Goal: Check status: Check status

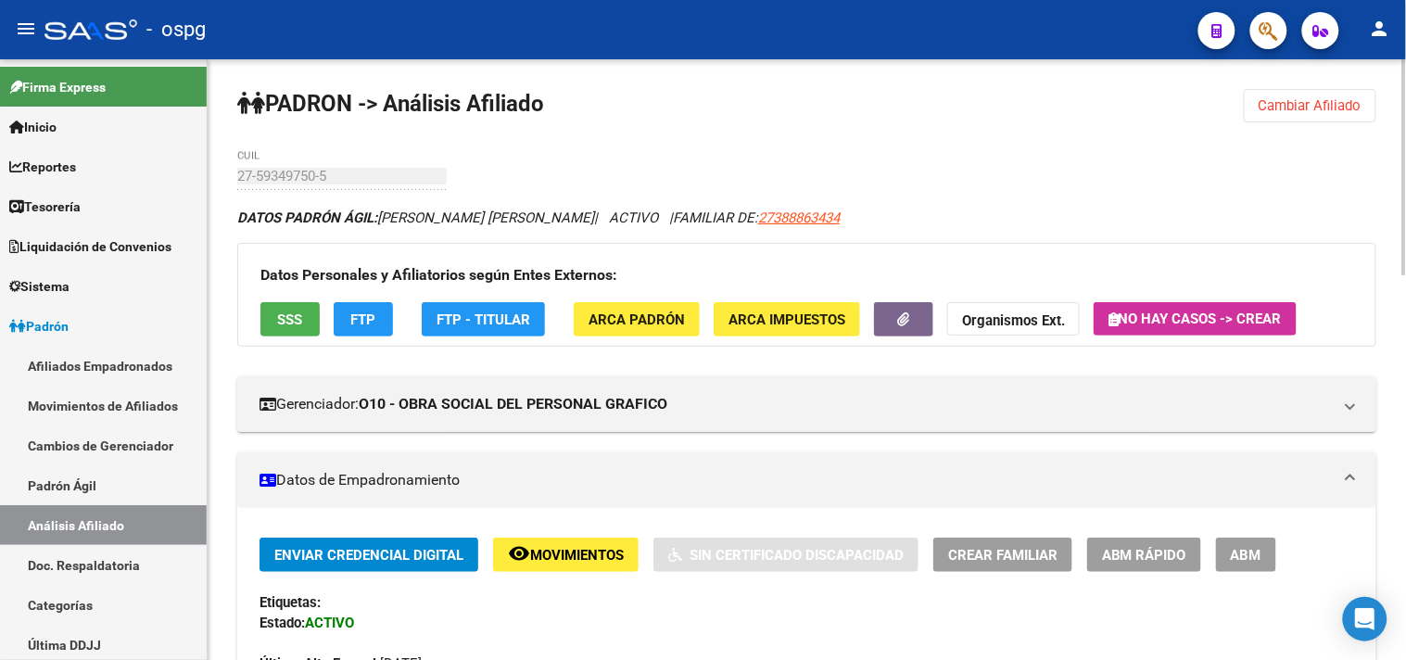
click at [1303, 97] on span "Cambiar Afiliado" at bounding box center [1310, 105] width 103 height 17
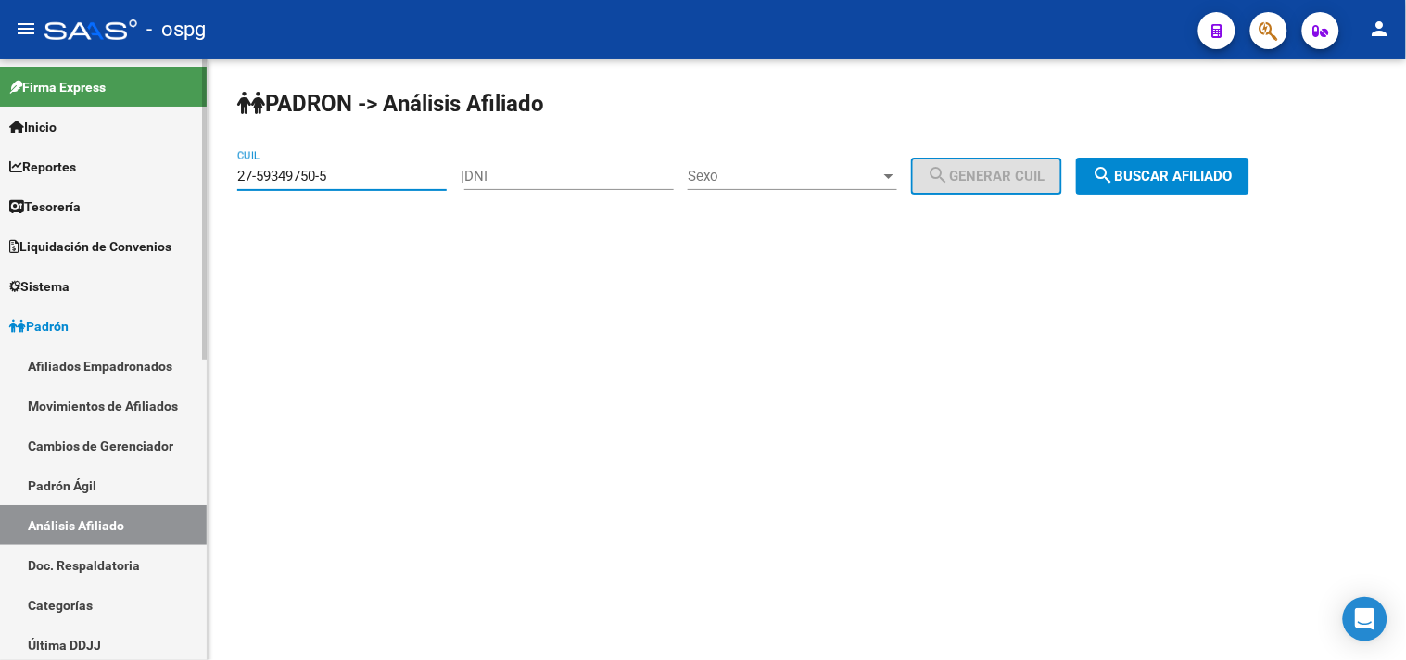
drag, startPoint x: 399, startPoint y: 181, endPoint x: 108, endPoint y: 193, distance: 290.4
click at [37, 186] on mat-sidenav-container "Firma Express Inicio Calendario SSS Instructivos Contacto OS Reportes Tablero d…" at bounding box center [703, 359] width 1406 height 601
paste input "0-39295274-9"
click at [1171, 177] on span "search Buscar afiliado" at bounding box center [1163, 176] width 140 height 17
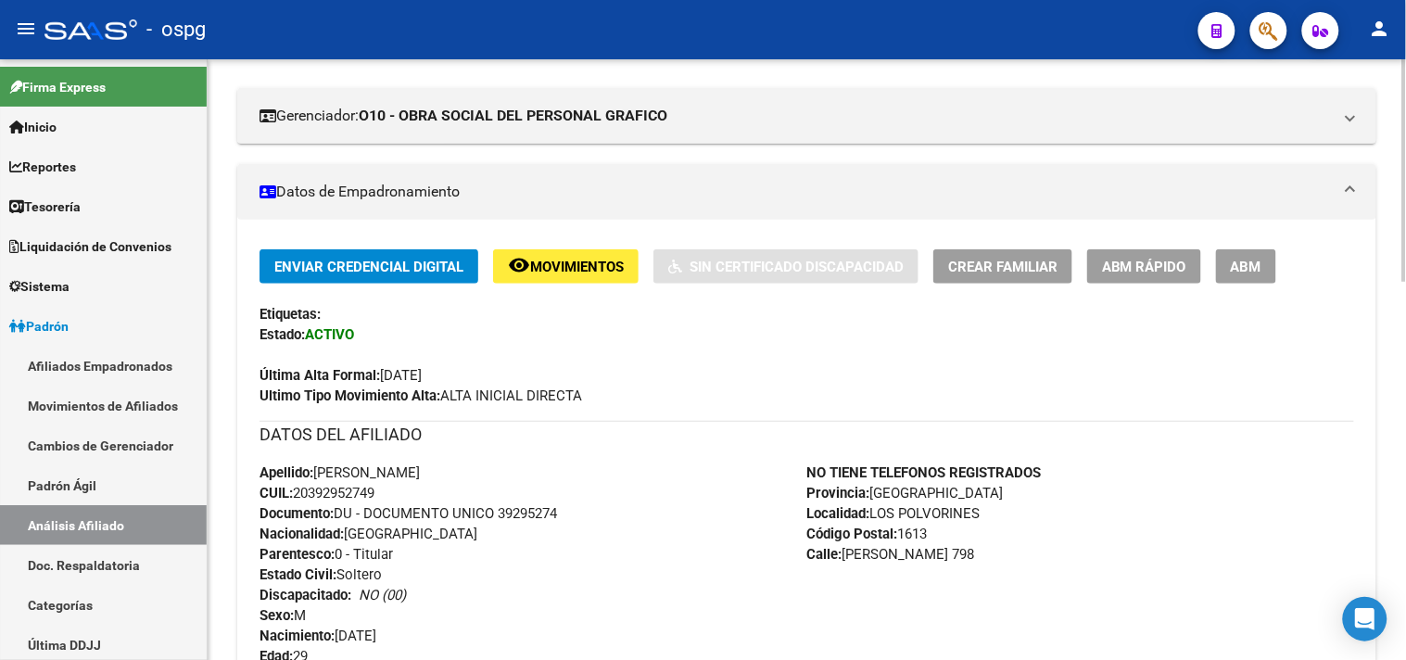
scroll to position [823, 0]
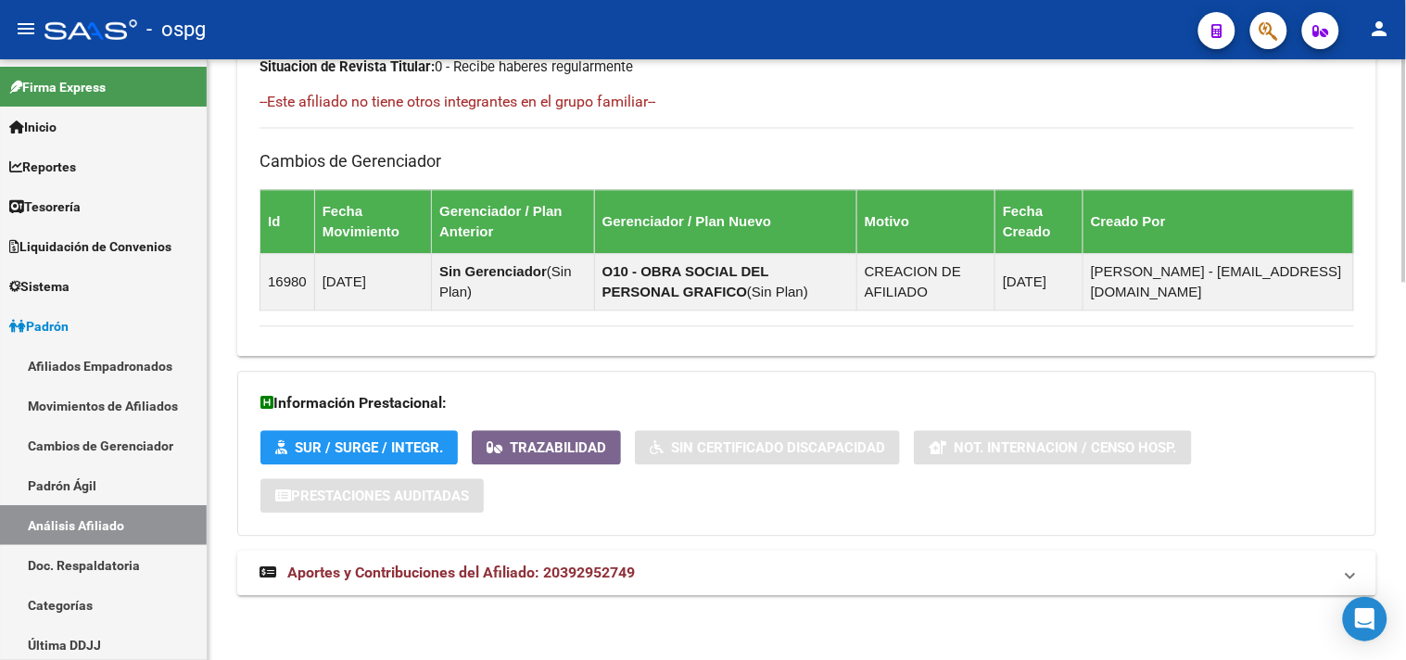
click at [734, 570] on mat-panel-title "Aportes y Contribuciones del Afiliado: 20392952749" at bounding box center [796, 573] width 1073 height 20
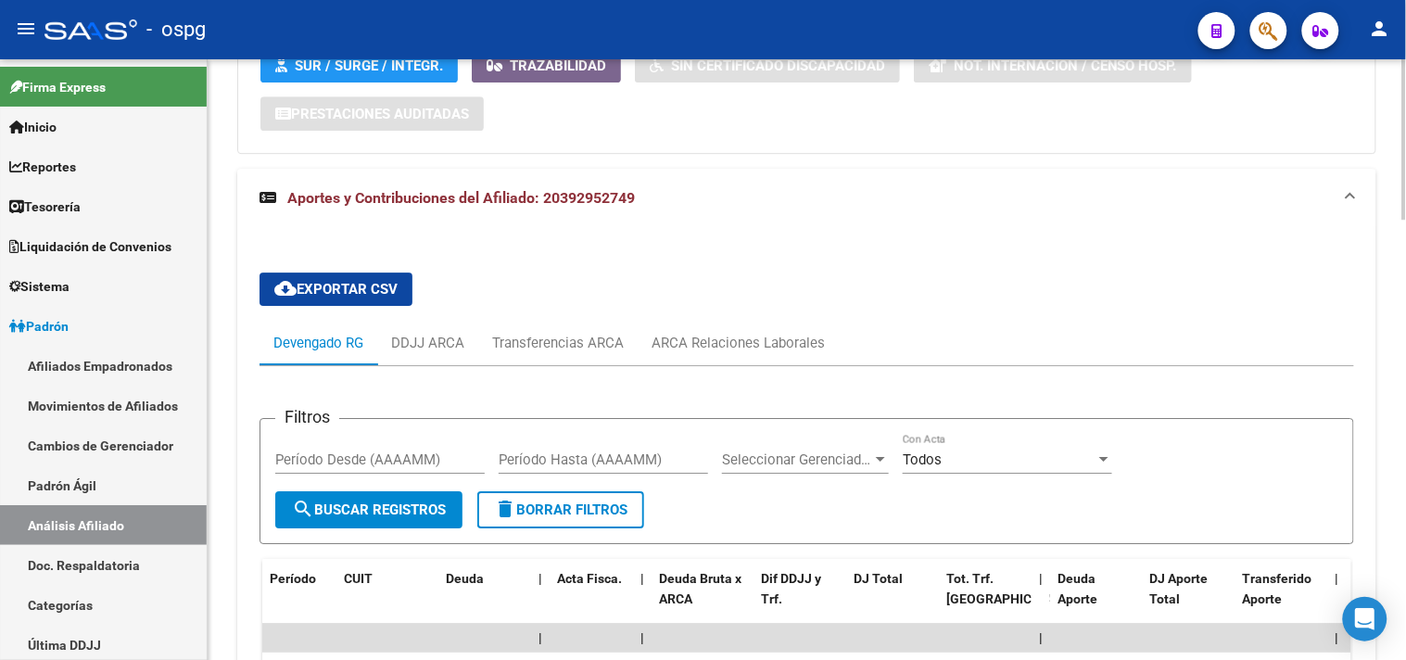
scroll to position [1494, 0]
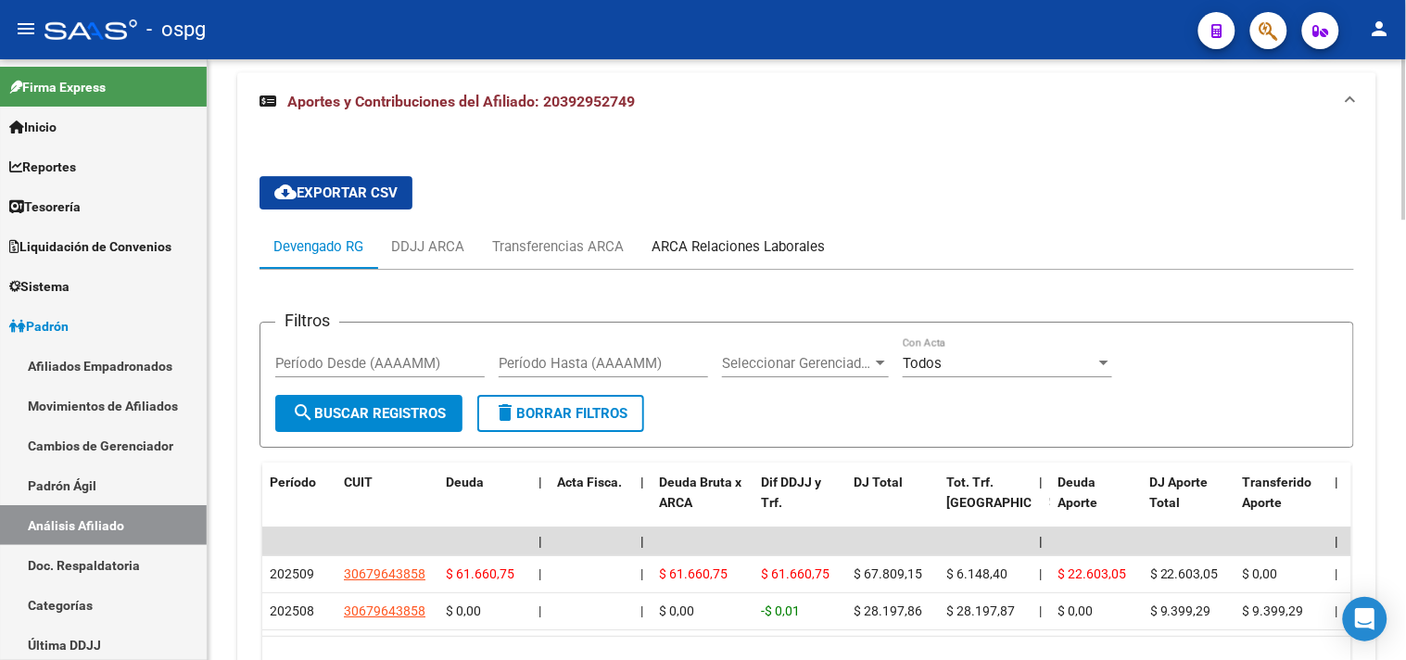
click at [711, 247] on div "ARCA Relaciones Laborales" at bounding box center [738, 246] width 173 height 20
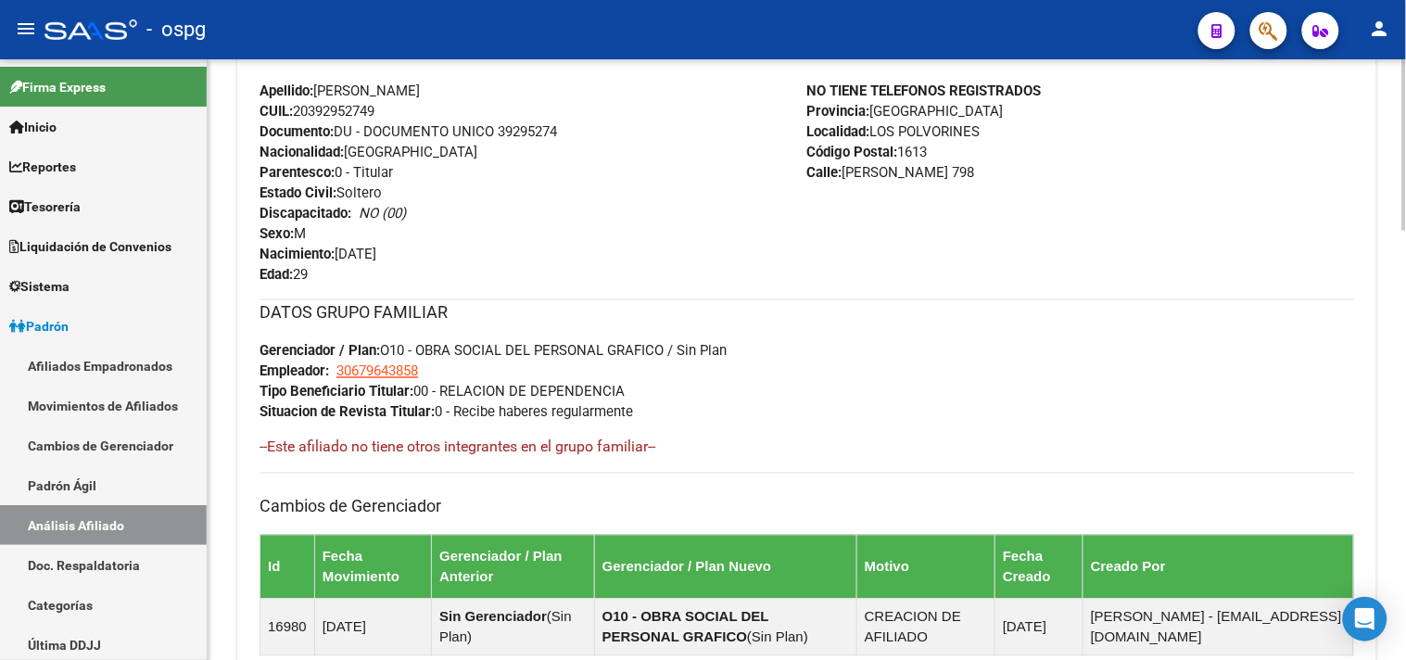
scroll to position [0, 0]
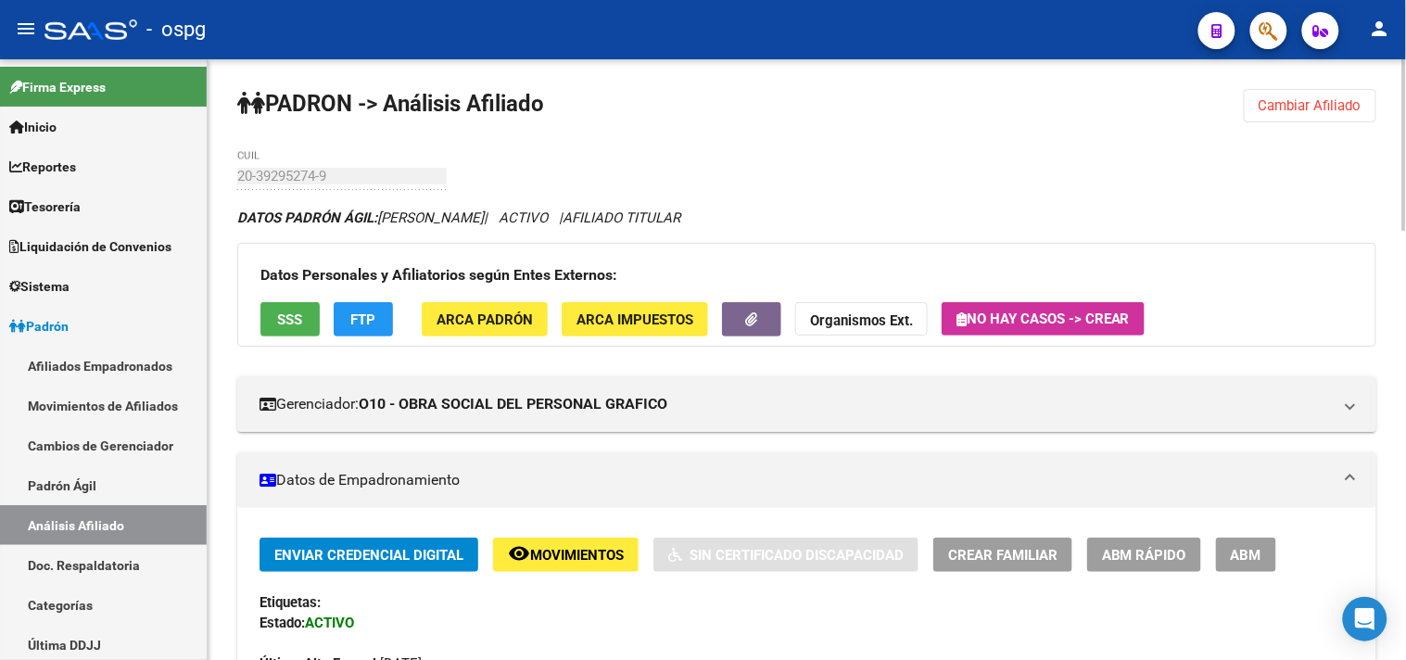
click at [1268, 104] on span "Cambiar Afiliado" at bounding box center [1310, 105] width 103 height 17
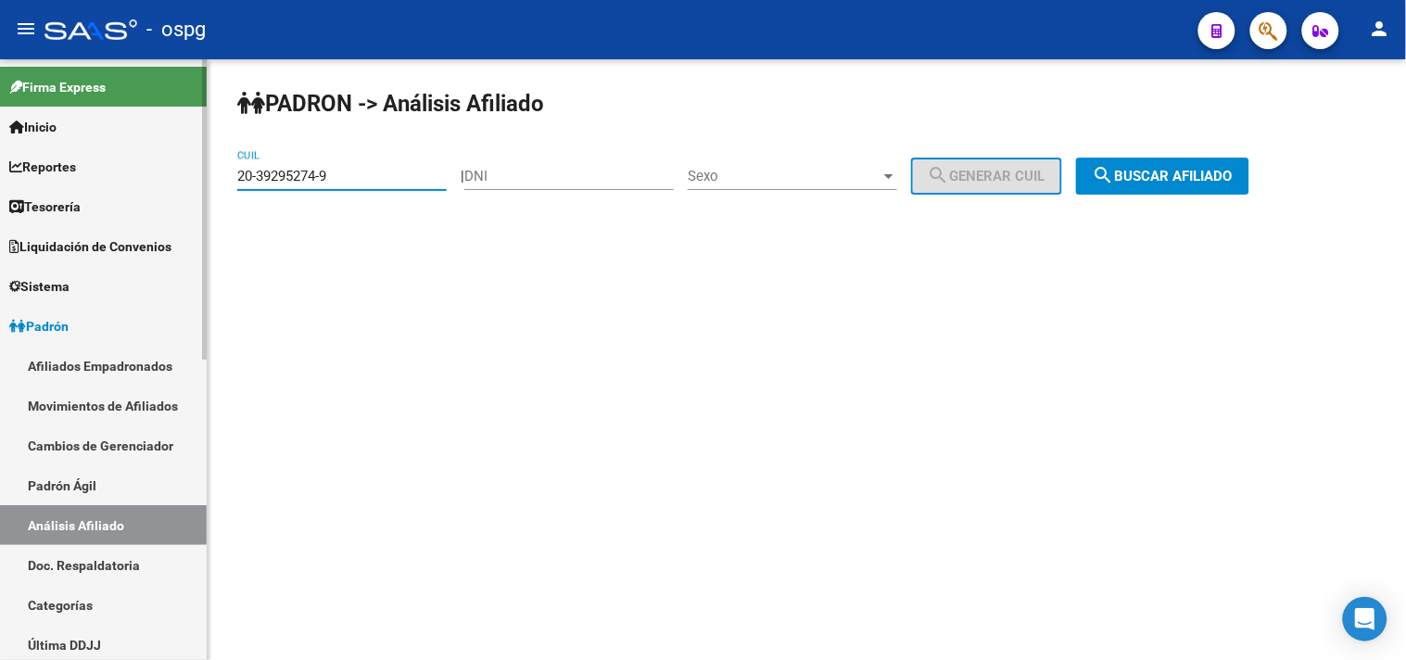
drag, startPoint x: 341, startPoint y: 173, endPoint x: 15, endPoint y: 150, distance: 327.1
click at [19, 152] on mat-sidenav-container "Firma Express Inicio Calendario SSS Instructivos Contacto OS Reportes Tablero d…" at bounding box center [703, 359] width 1406 height 601
paste input "3284361-4"
click at [1162, 171] on span "search Buscar afiliado" at bounding box center [1163, 176] width 140 height 17
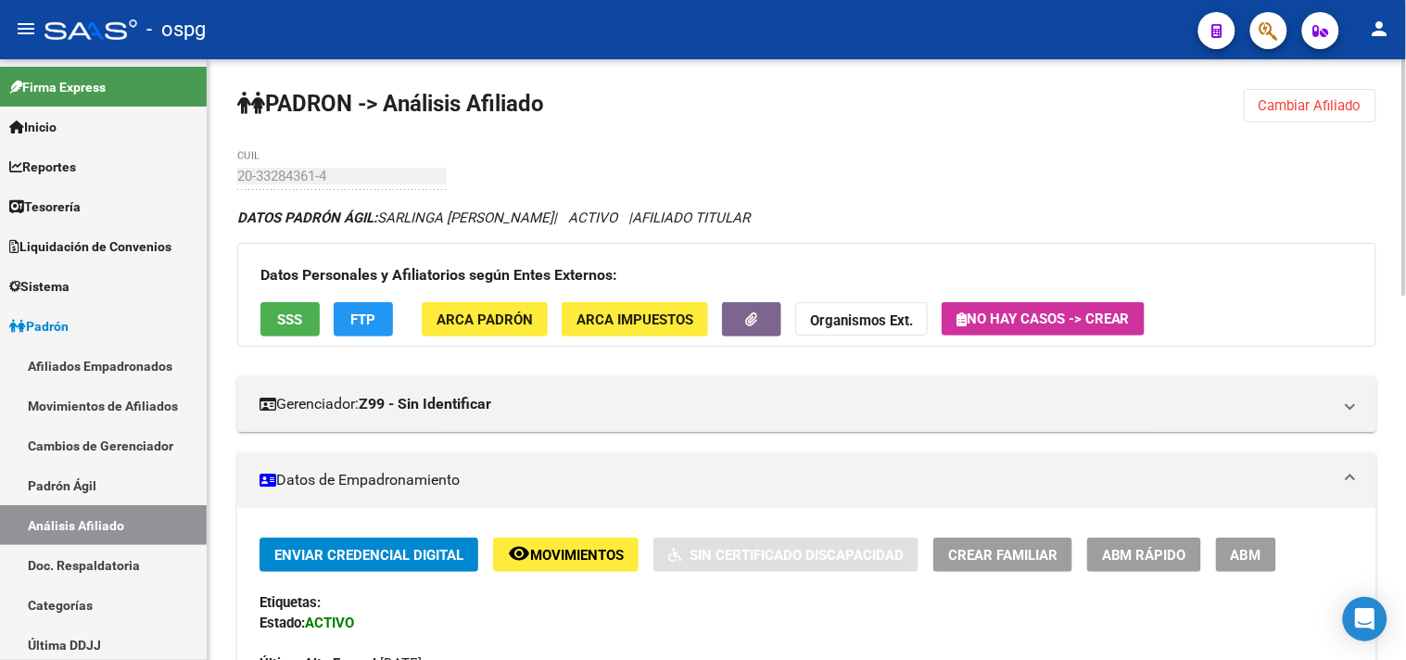
drag, startPoint x: 1304, startPoint y: 115, endPoint x: 1257, endPoint y: 107, distance: 48.0
click at [1304, 116] on button "Cambiar Afiliado" at bounding box center [1310, 105] width 133 height 33
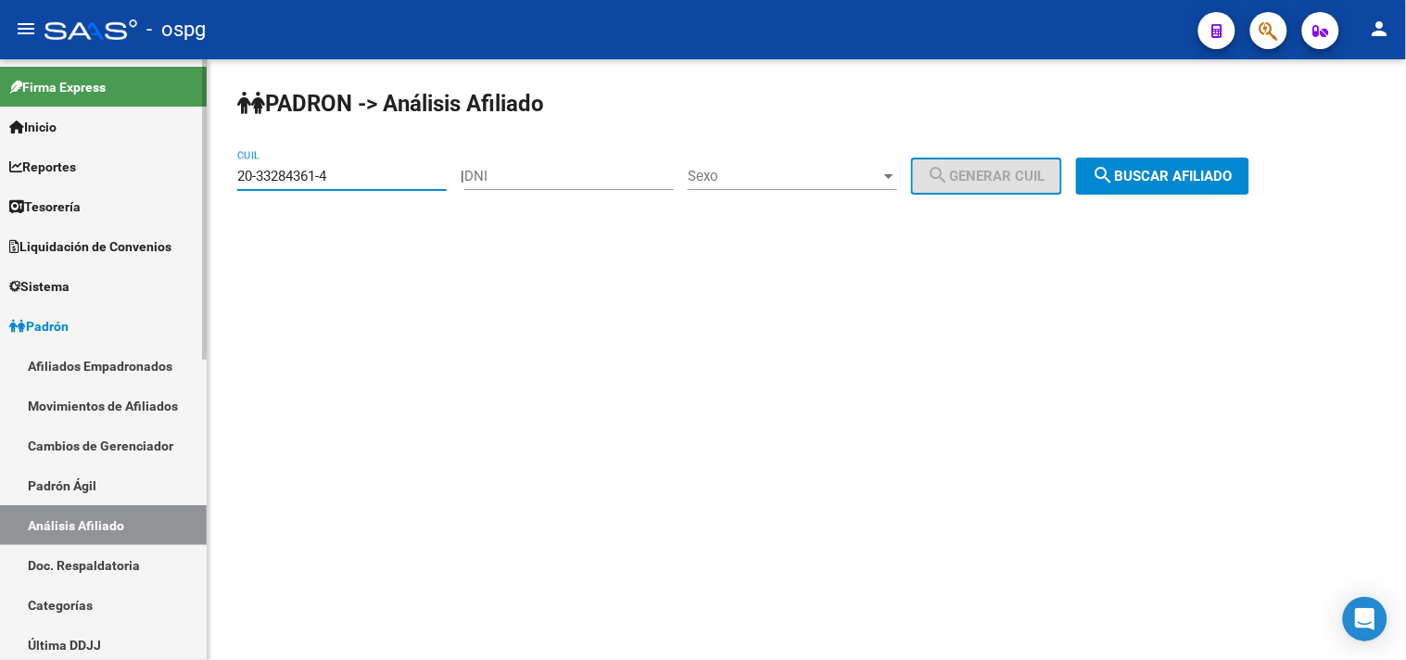
drag, startPoint x: 385, startPoint y: 177, endPoint x: 74, endPoint y: 186, distance: 310.7
click at [74, 186] on mat-sidenav-container "Firma Express Inicio Calendario SSS Instructivos Contacto OS Reportes Tablero d…" at bounding box center [703, 359] width 1406 height 601
paste input "7-42932267-2"
click at [1076, 169] on div "| DNI Sexo Sexo search Generar CUIL" at bounding box center [769, 176] width 616 height 17
click at [1219, 176] on span "search Buscar afiliado" at bounding box center [1163, 176] width 140 height 17
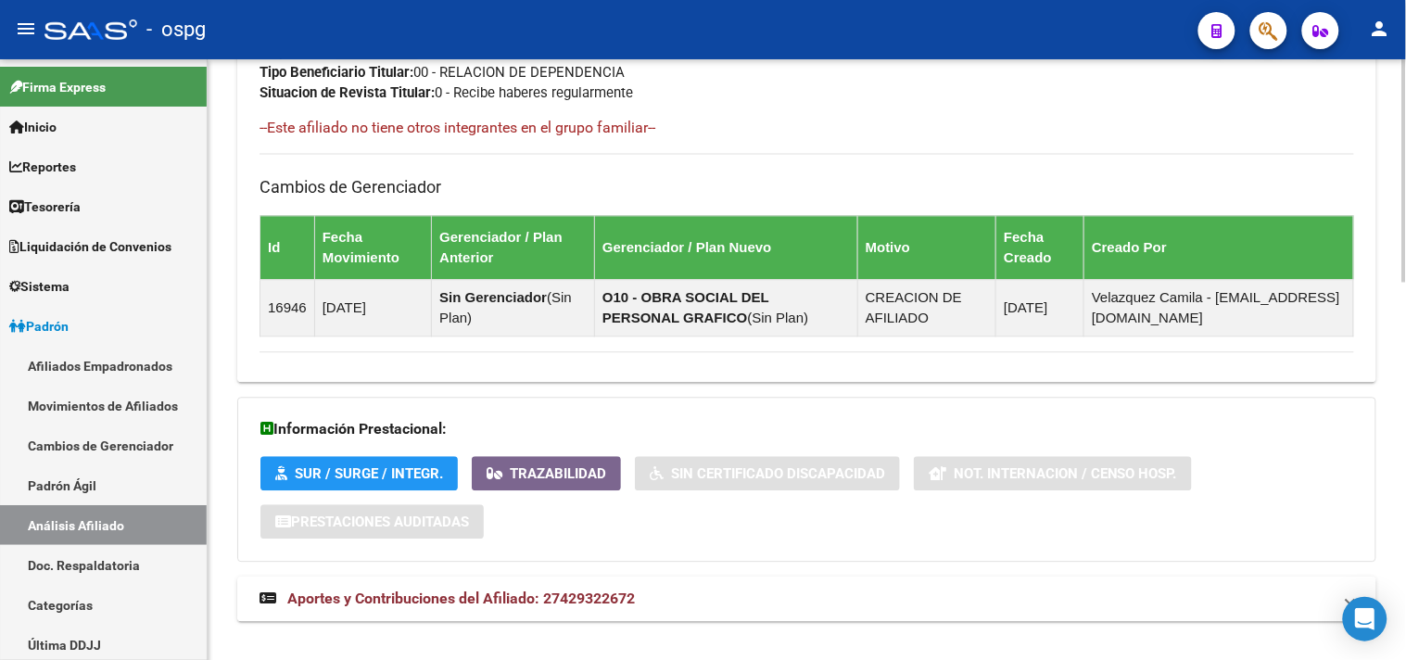
scroll to position [1017, 0]
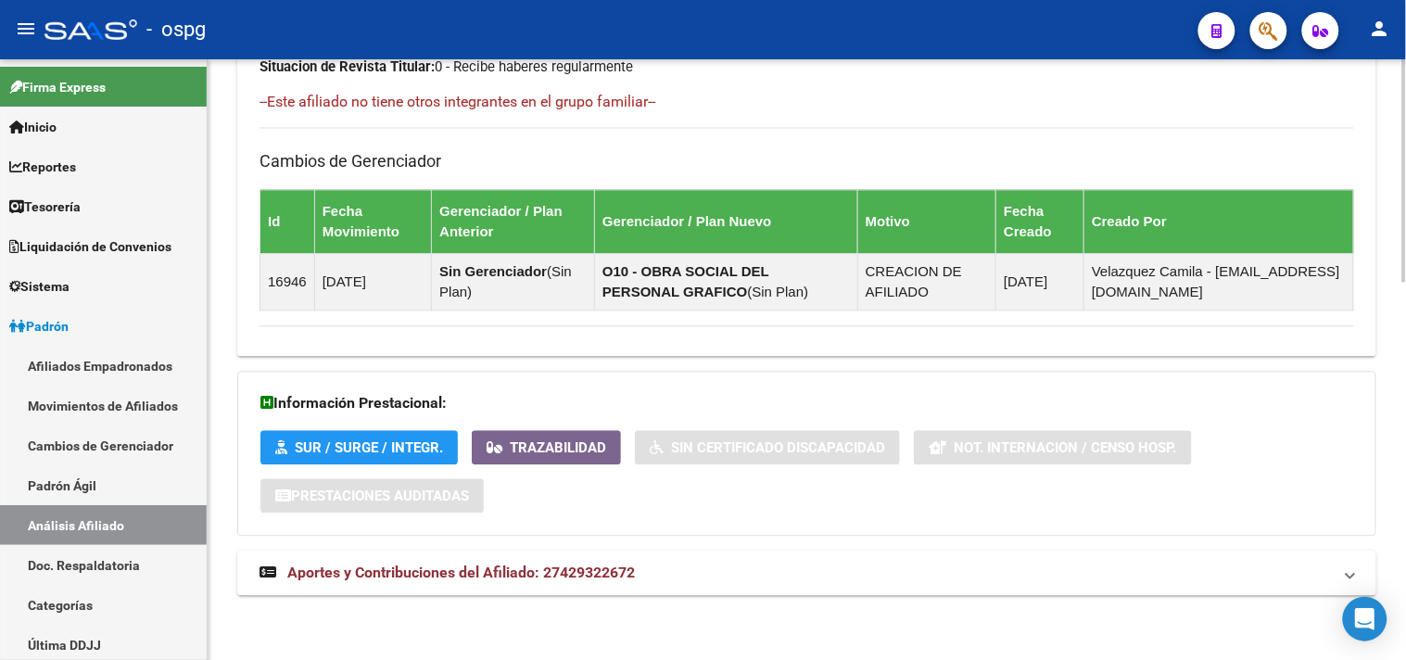
click at [751, 577] on mat-panel-title "Aportes y Contribuciones del Afiliado: 27429322672" at bounding box center [796, 573] width 1073 height 20
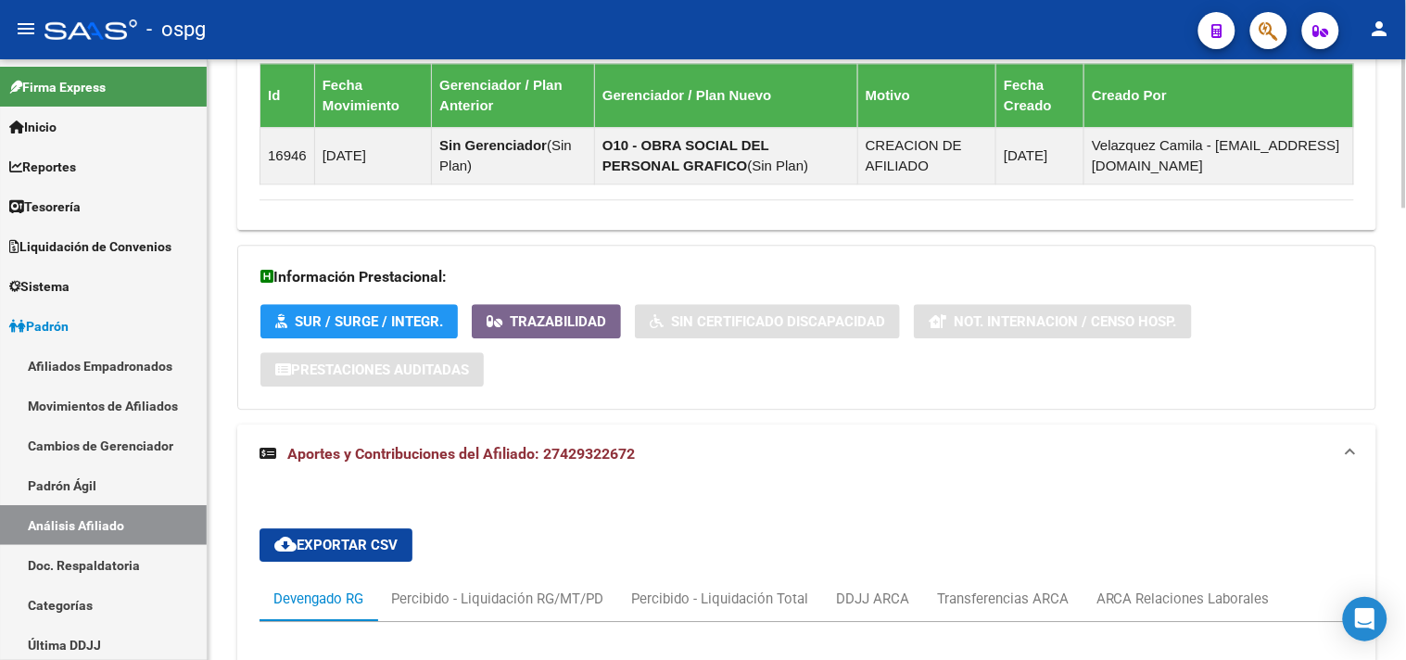
scroll to position [1430, 0]
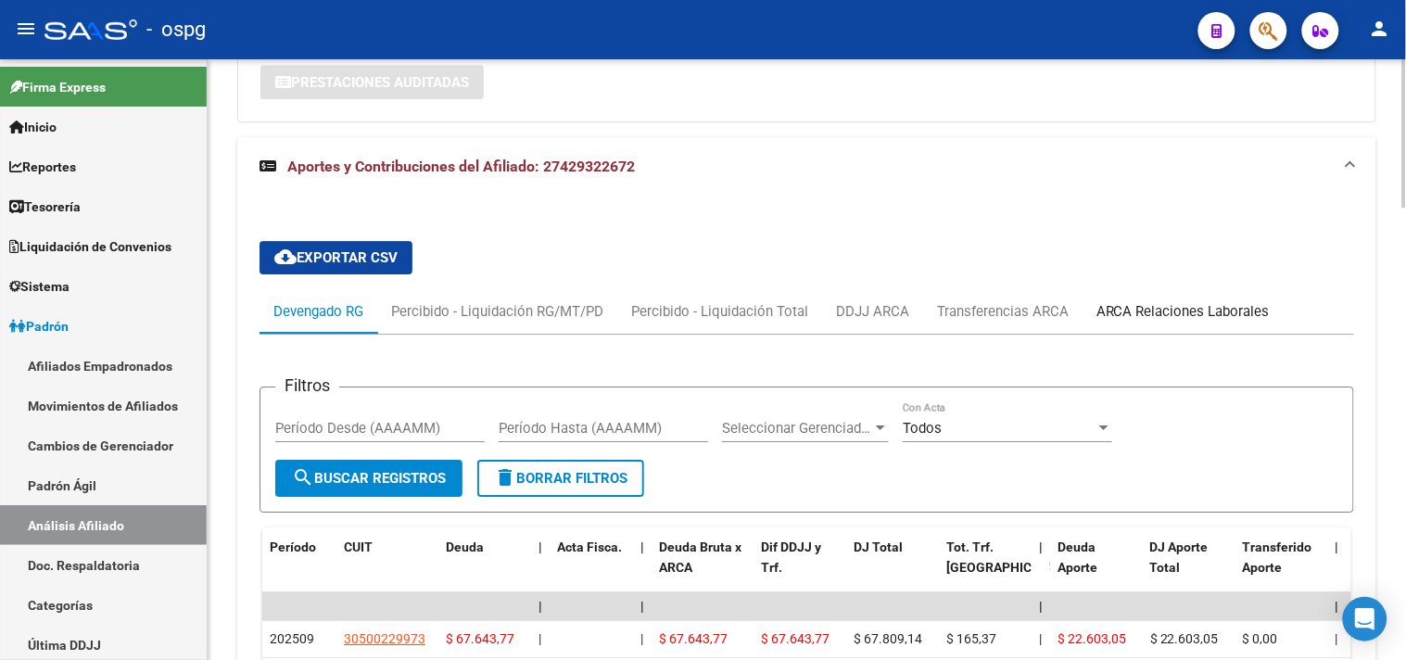
click at [1173, 306] on div "ARCA Relaciones Laborales" at bounding box center [1183, 311] width 173 height 20
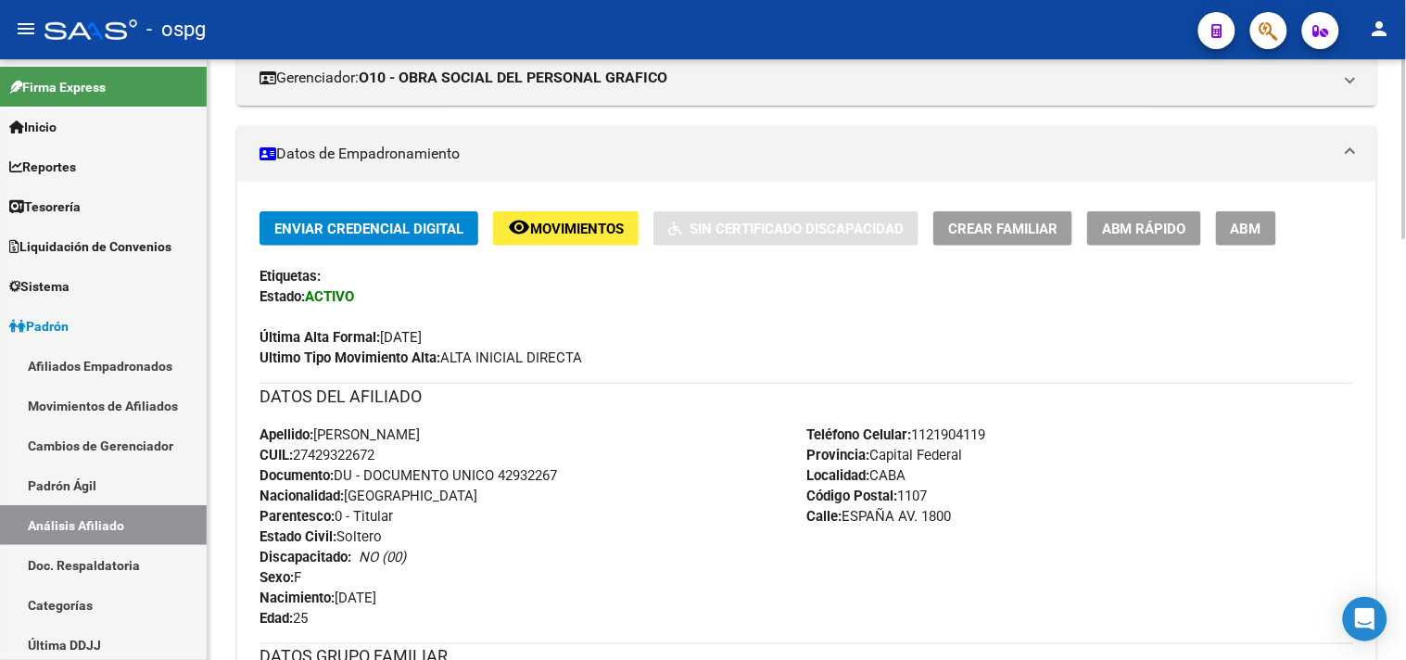
scroll to position [0, 0]
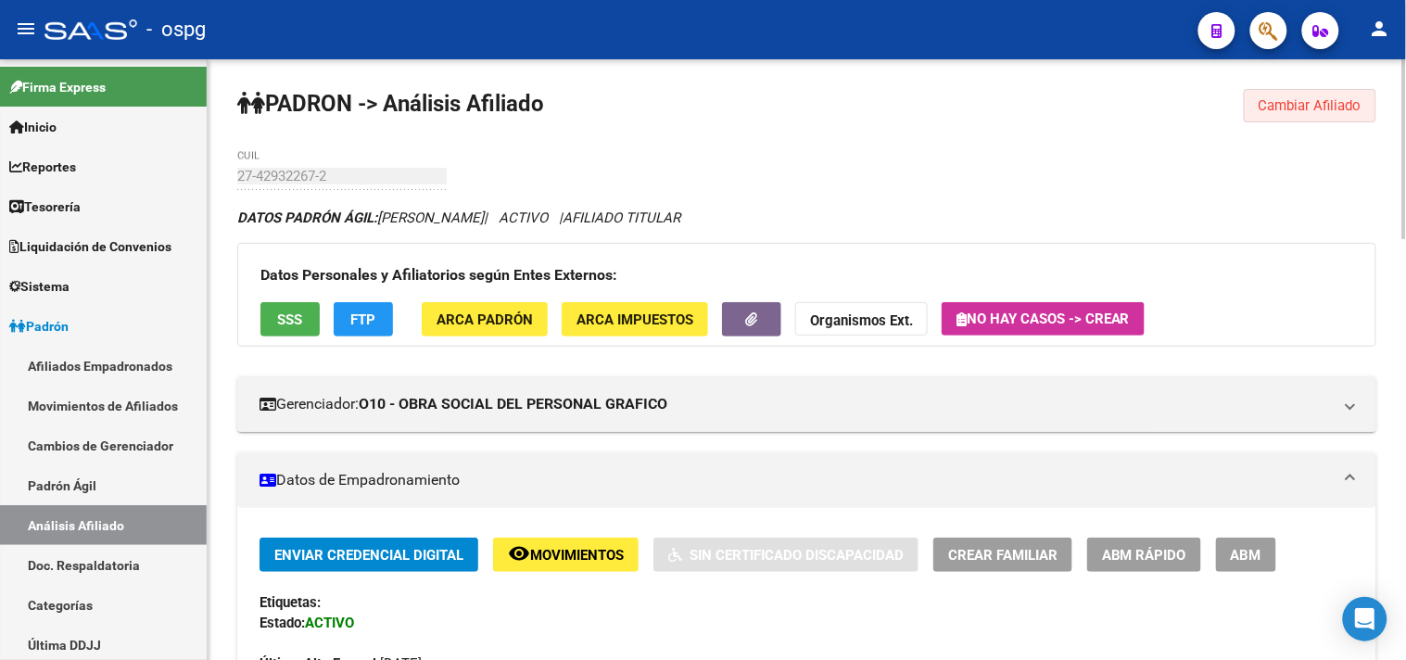
click at [1290, 116] on button "Cambiar Afiliado" at bounding box center [1310, 105] width 133 height 33
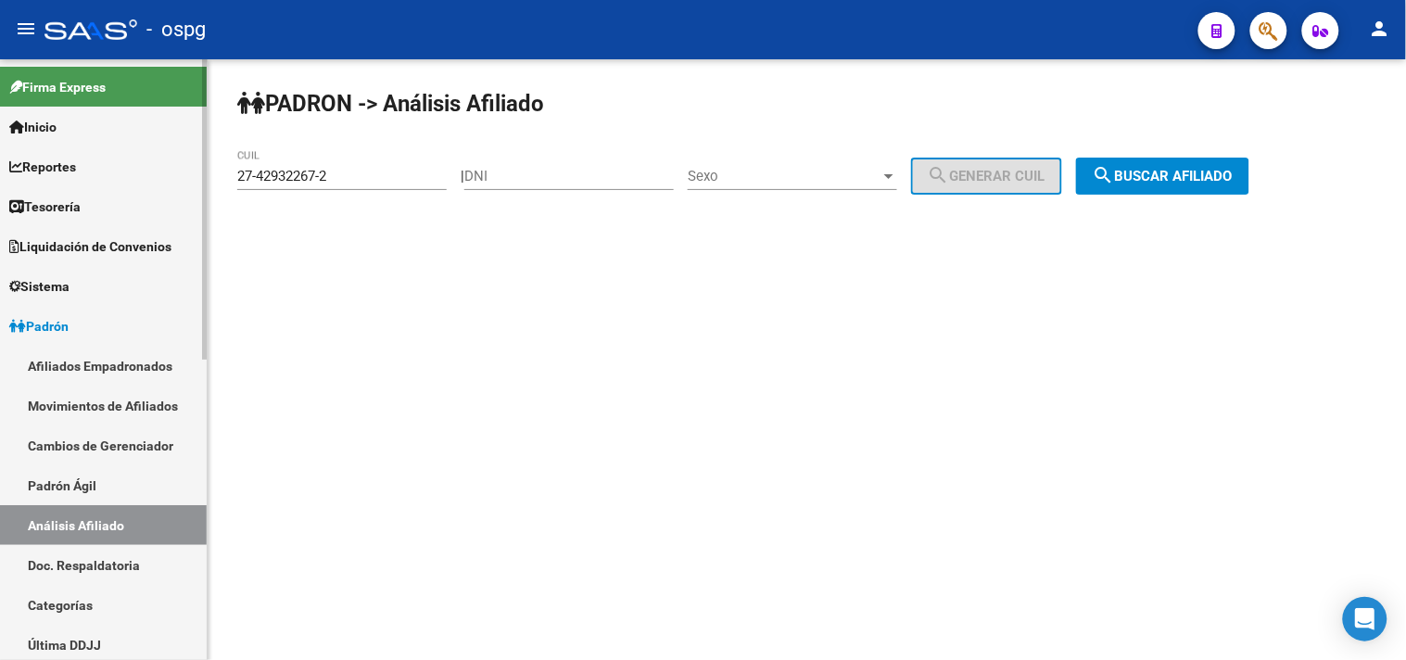
click at [169, 160] on mat-sidenav-container "Firma Express Inicio Calendario SSS Instructivos Contacto OS Reportes Tablero d…" at bounding box center [703, 359] width 1406 height 601
click at [424, 190] on div "27-42932267-2 CUIL" at bounding box center [342, 170] width 210 height 40
drag, startPoint x: 402, startPoint y: 181, endPoint x: 160, endPoint y: 173, distance: 242.1
click at [165, 174] on mat-sidenav-container "Firma Express Inicio Calendario SSS Instructivos Contacto OS Reportes Tablero d…" at bounding box center [703, 359] width 1406 height 601
paste input "0-32289028"
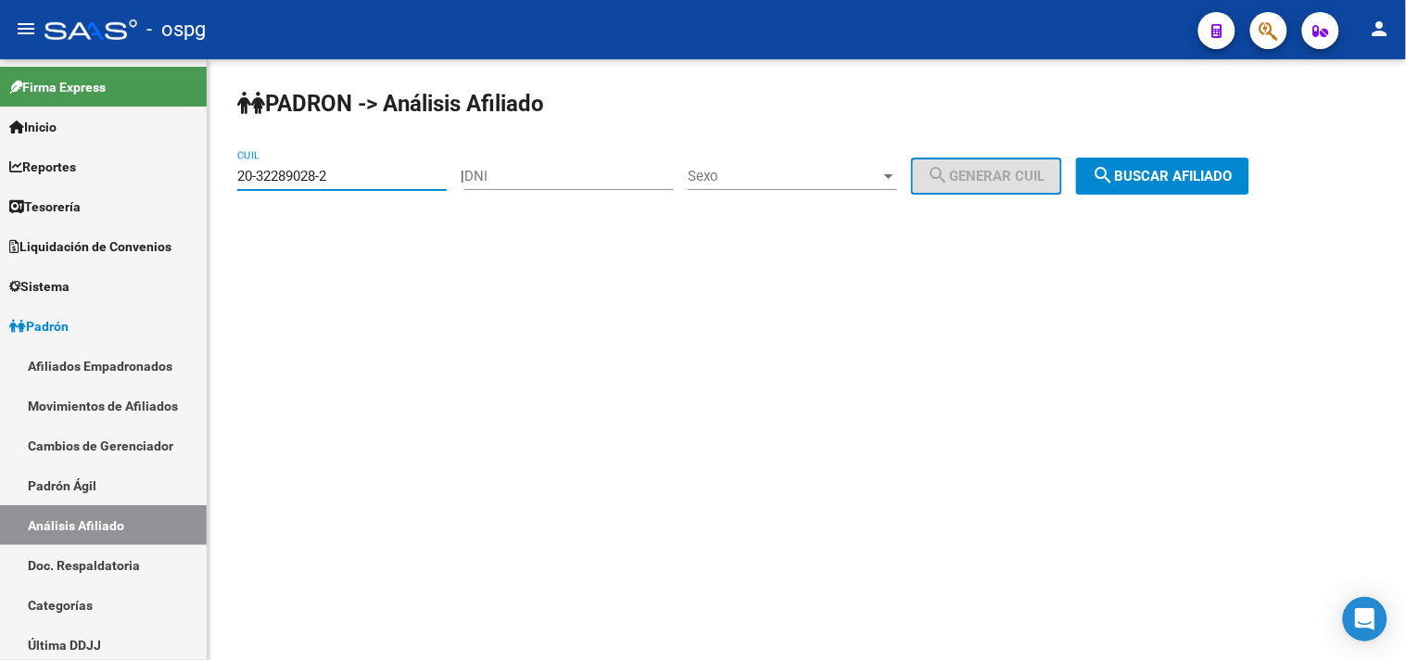
type input "20-32289028-2"
click at [1187, 182] on span "search Buscar afiliado" at bounding box center [1163, 176] width 140 height 17
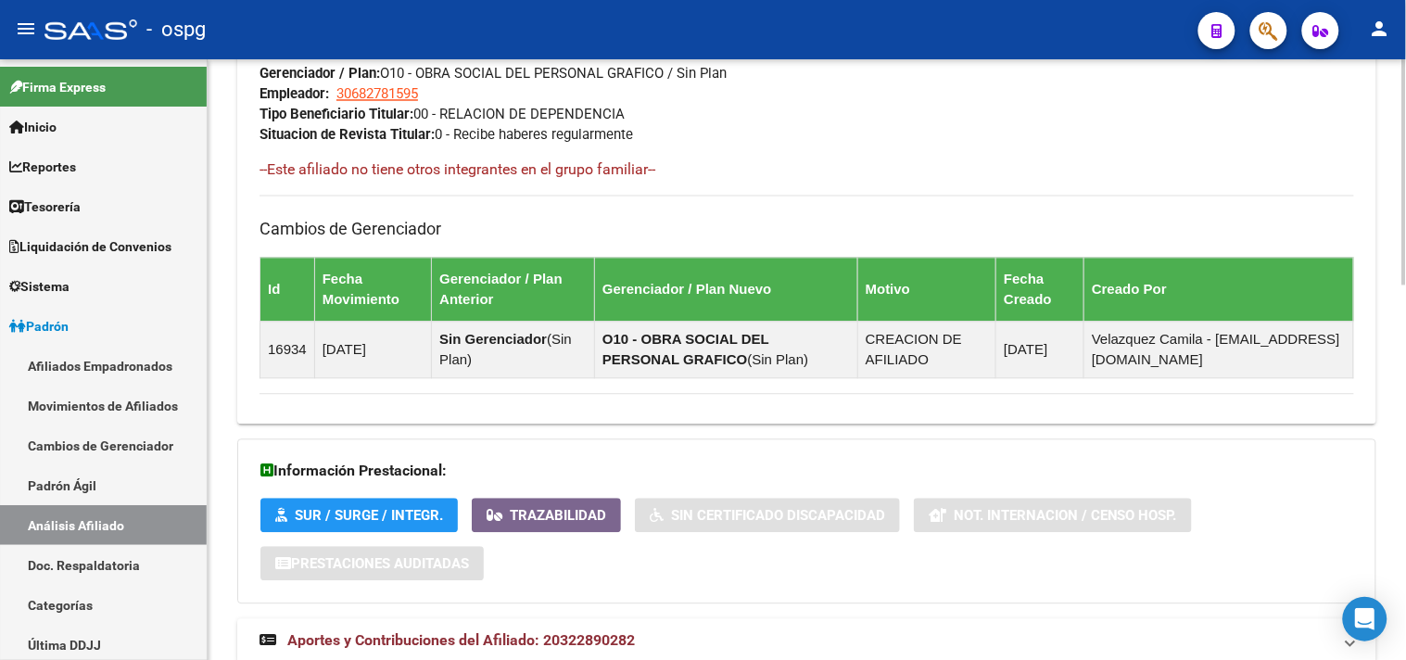
scroll to position [998, 0]
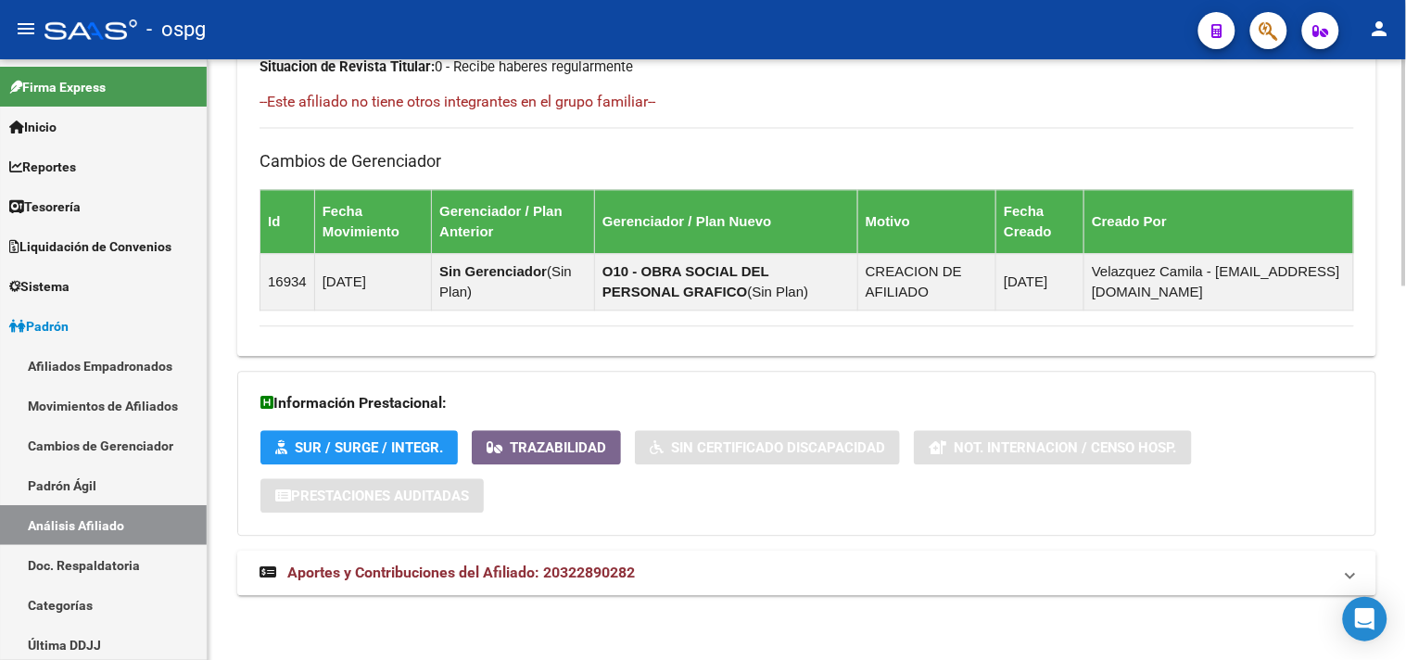
click at [812, 585] on mat-expansion-panel-header "Aportes y Contribuciones del Afiliado: 20322890282" at bounding box center [806, 573] width 1139 height 44
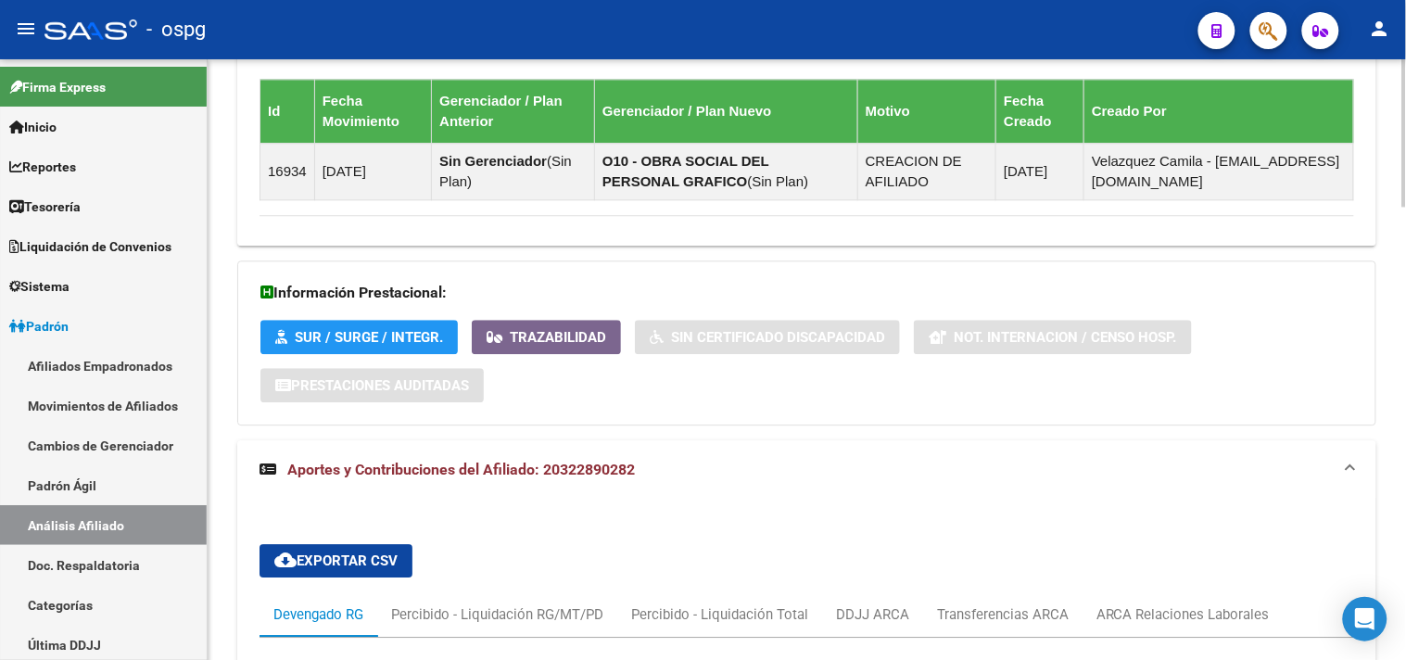
scroll to position [1827, 0]
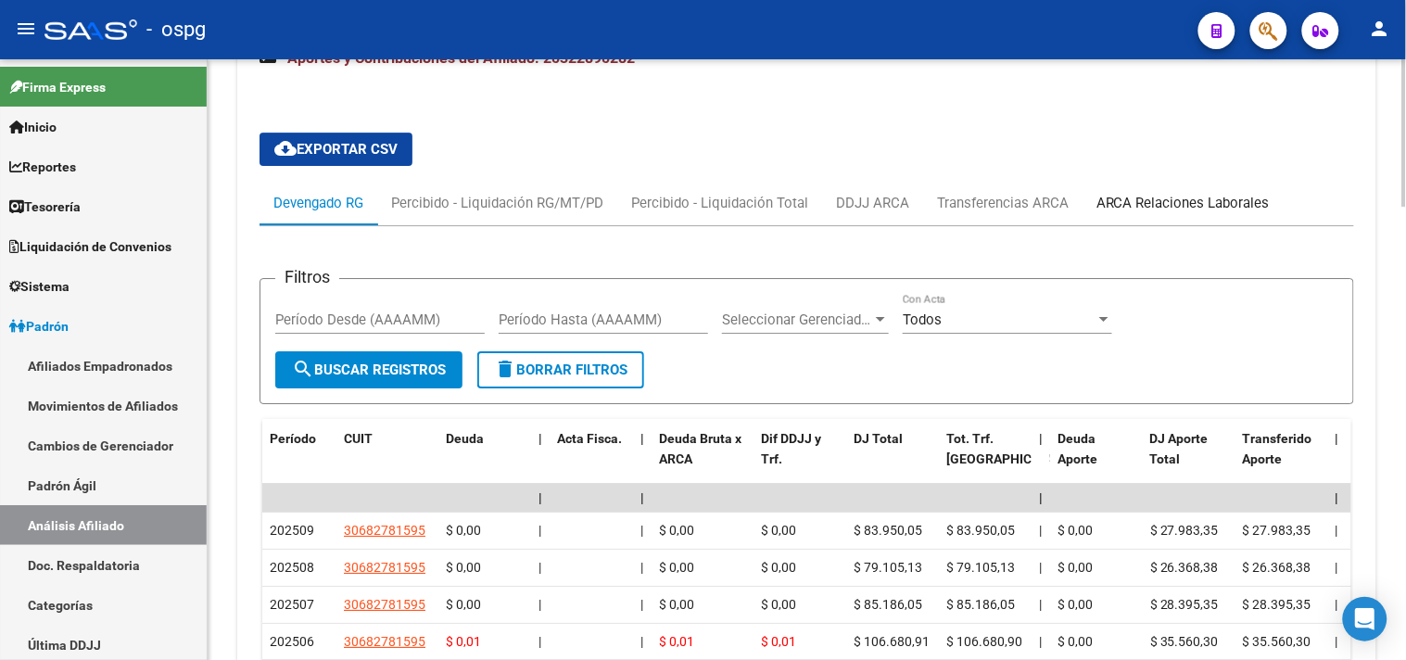
click at [1162, 199] on div "ARCA Relaciones Laborales" at bounding box center [1183, 203] width 173 height 20
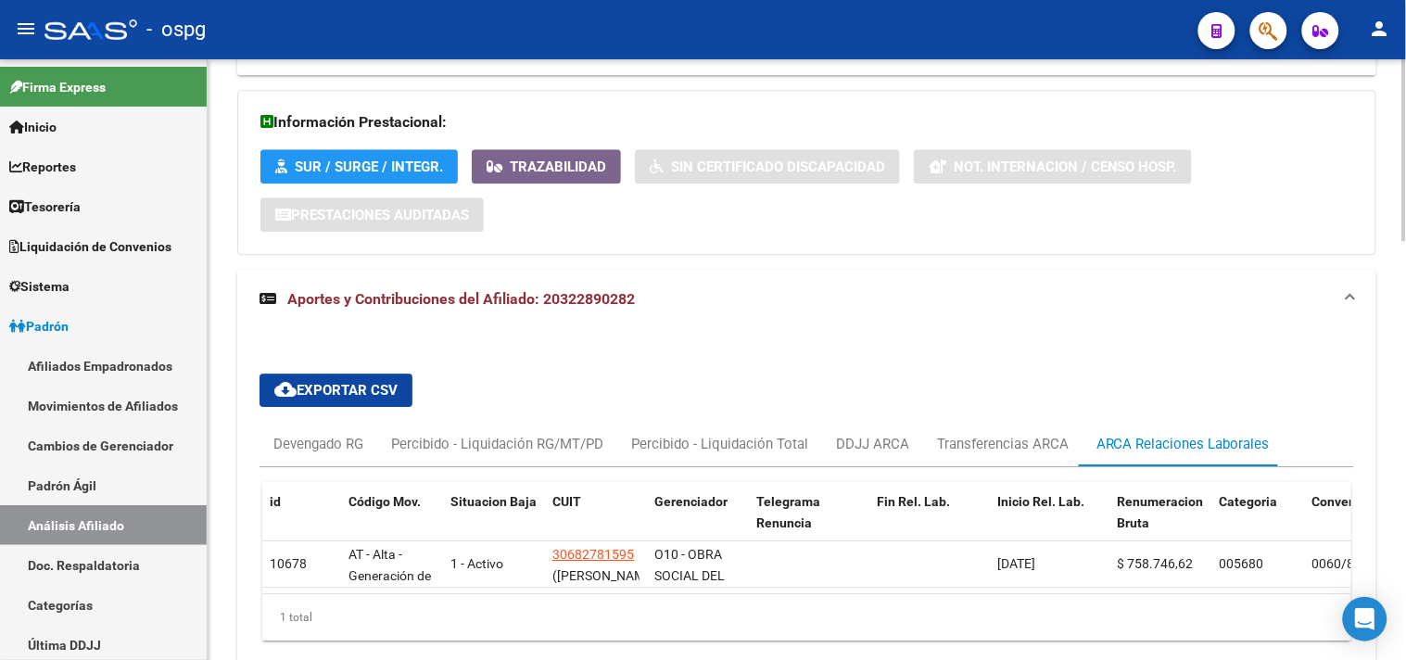
scroll to position [1282, 0]
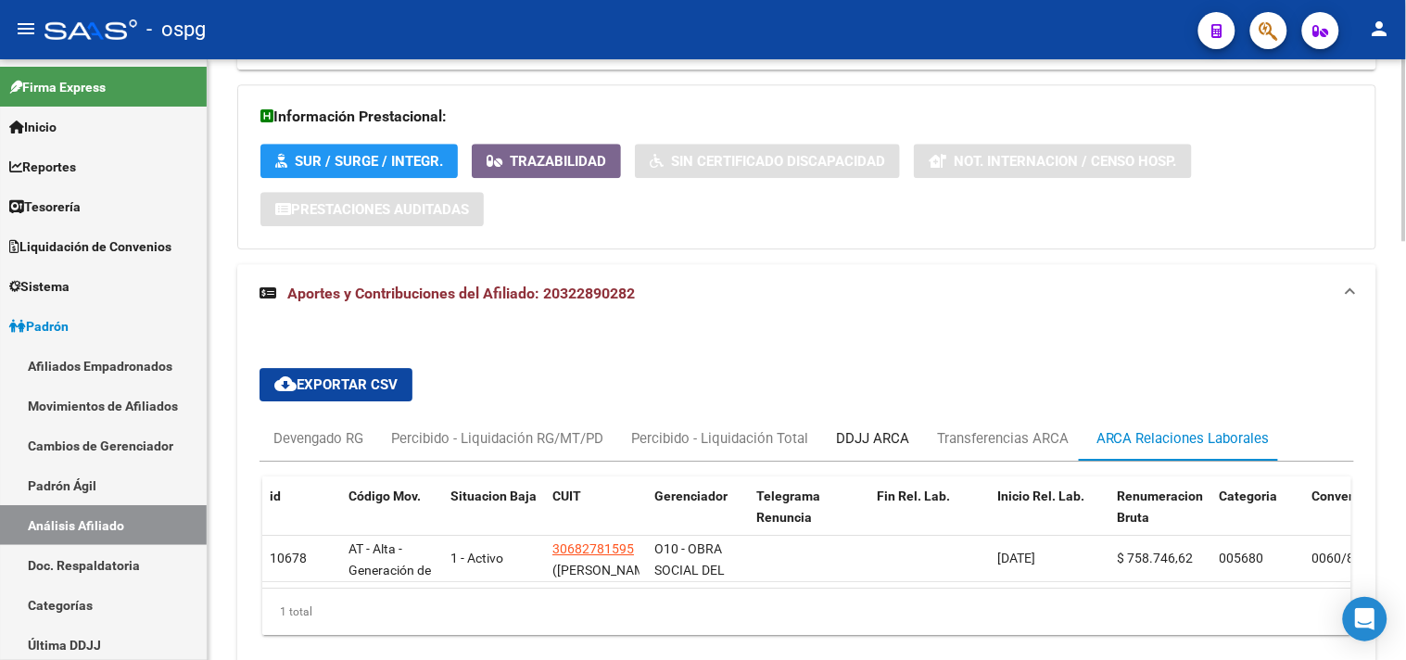
click at [910, 429] on div "DDJJ ARCA" at bounding box center [872, 438] width 101 height 44
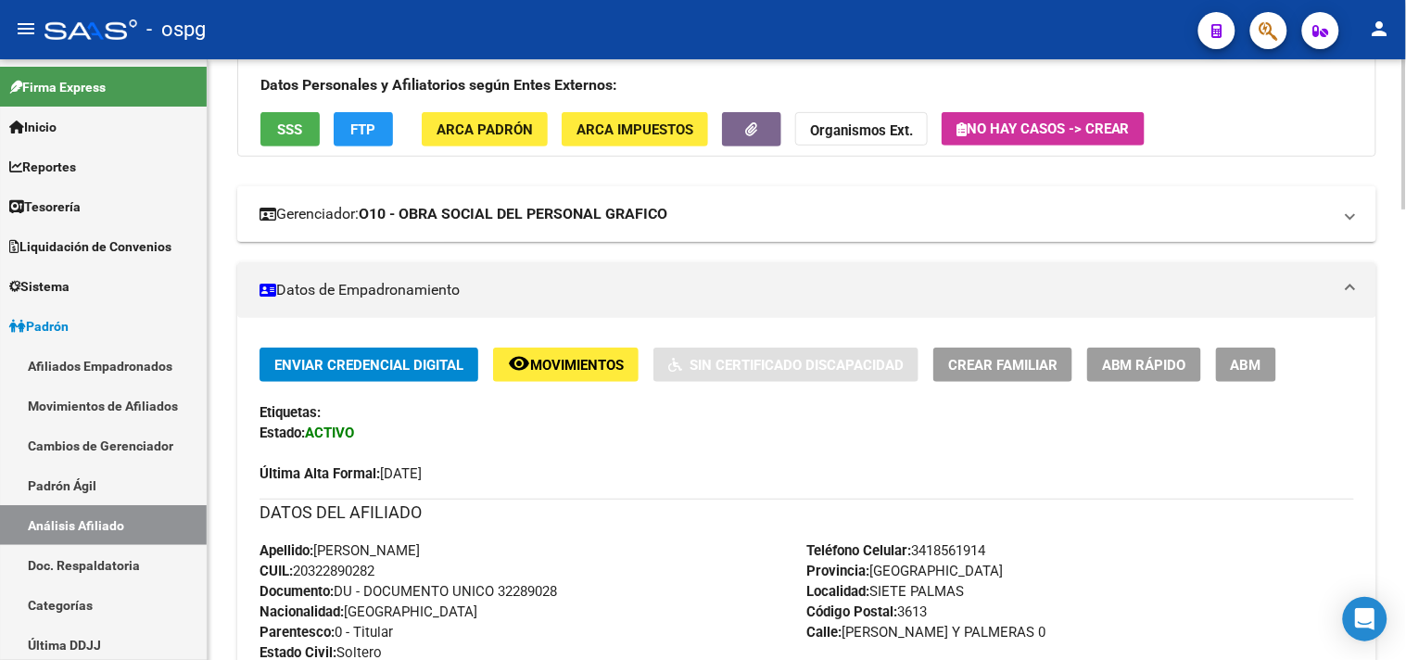
scroll to position [0, 0]
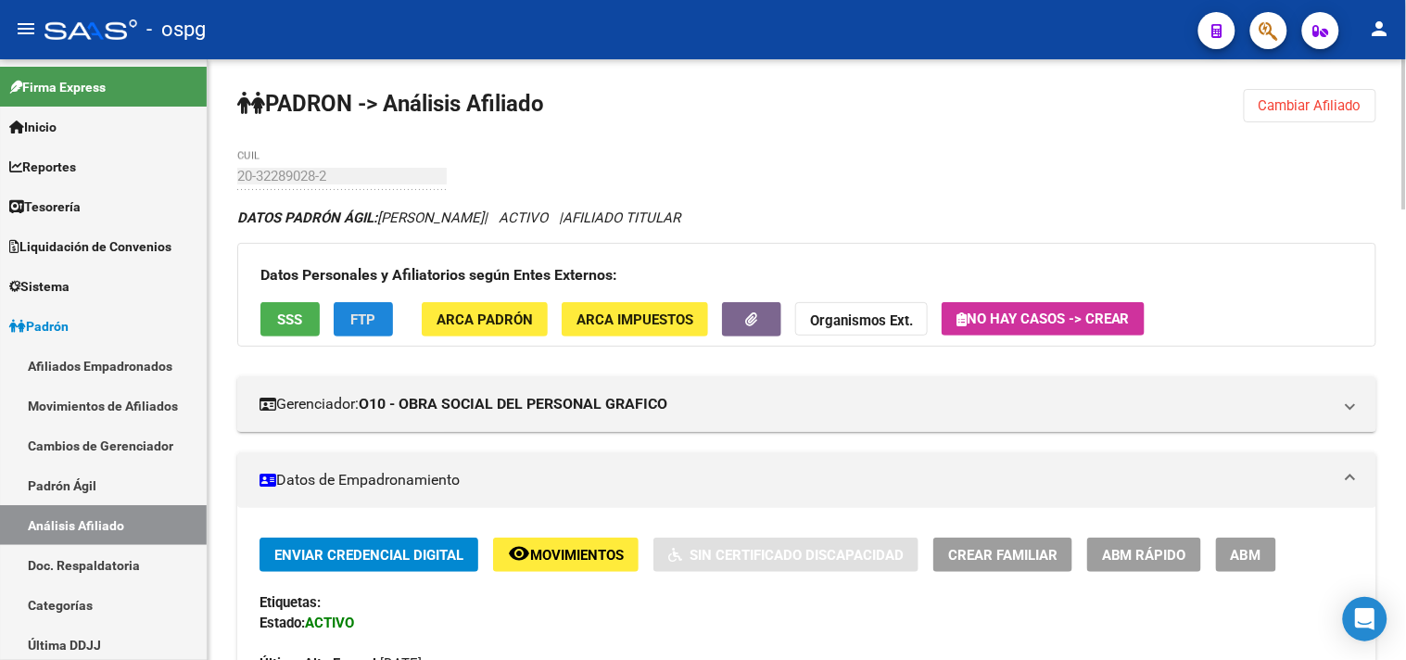
click at [362, 325] on span "FTP" at bounding box center [363, 319] width 25 height 17
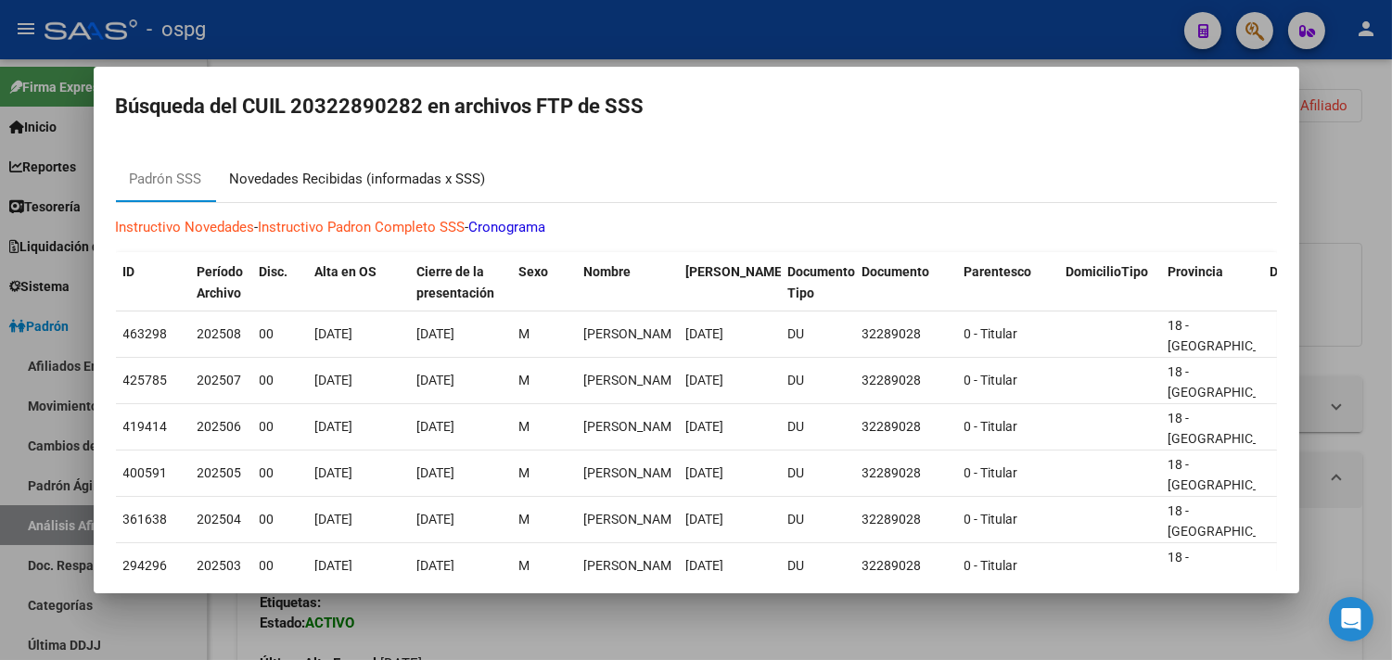
click at [315, 172] on div "Novedades Recibidas (informadas x SSS)" at bounding box center [358, 179] width 256 height 21
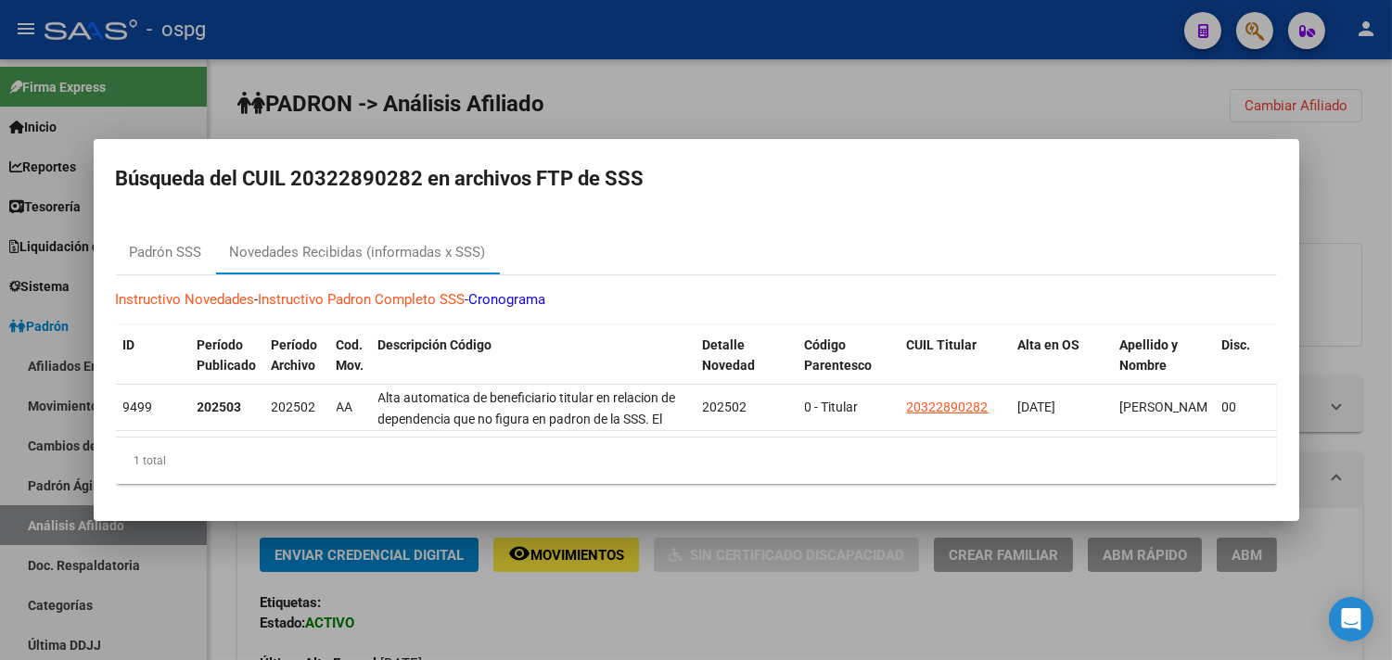
click at [609, 604] on div at bounding box center [696, 330] width 1392 height 660
